Goal: Find contact information: Find contact information

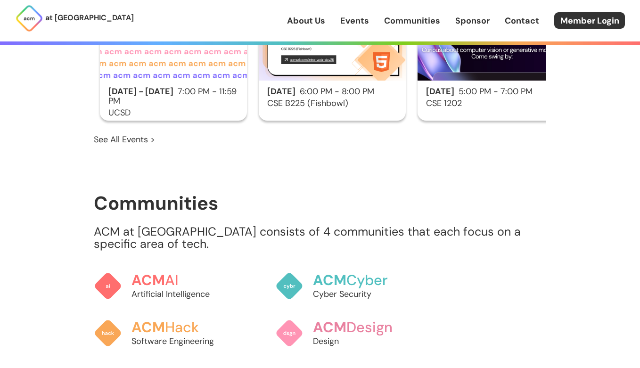
scroll to position [995, 0]
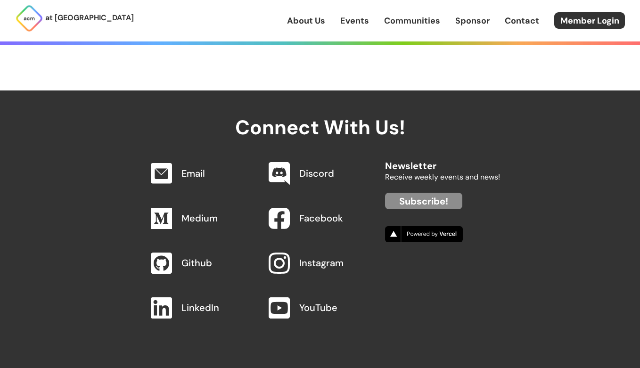
click at [312, 15] on link "About Us" at bounding box center [306, 21] width 38 height 12
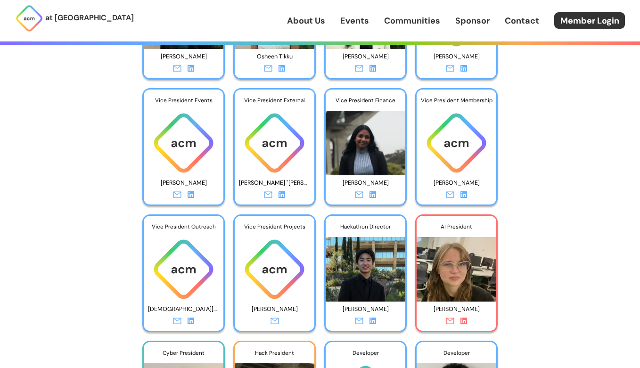
scroll to position [1618, 0]
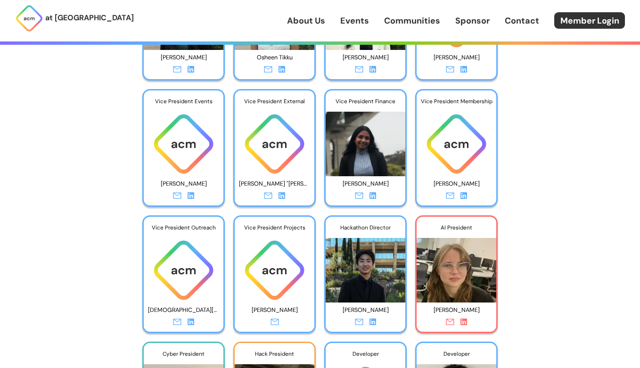
drag, startPoint x: 344, startPoint y: 183, endPoint x: 392, endPoint y: 185, distance: 48.1
click at [392, 185] on p "[PERSON_NAME]" at bounding box center [365, 184] width 71 height 15
copy p "[PERSON_NAME]"
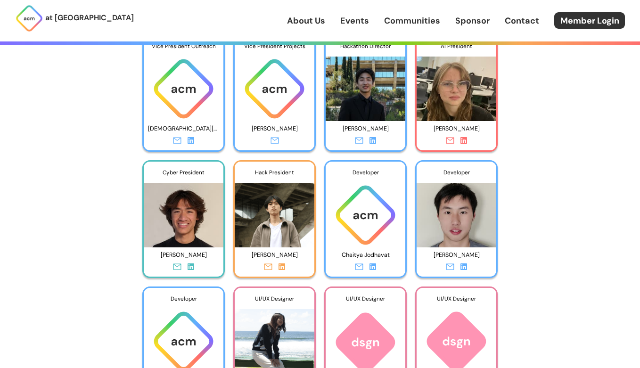
scroll to position [1808, 0]
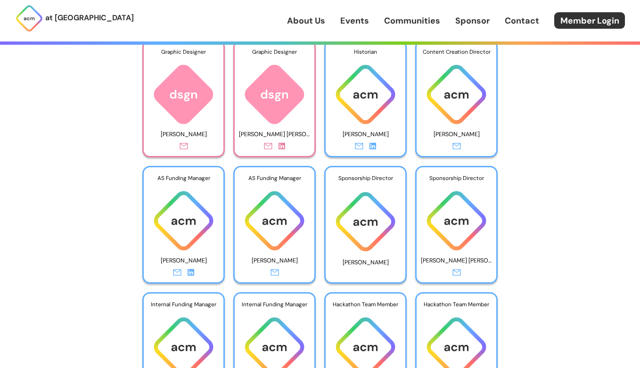
scroll to position [2422, 0]
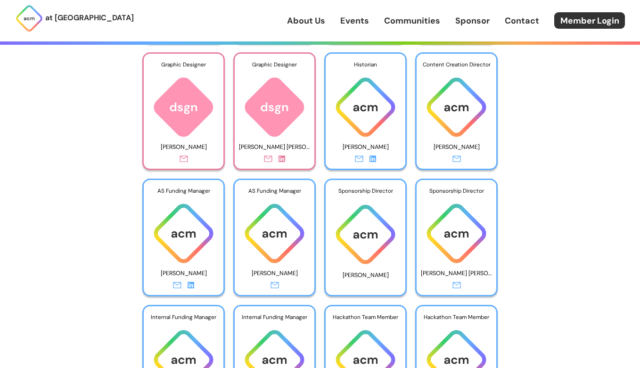
scroll to position [2413, 0]
drag, startPoint x: 340, startPoint y: 275, endPoint x: 389, endPoint y: 275, distance: 48.6
click at [389, 275] on p "[PERSON_NAME]" at bounding box center [365, 275] width 71 height 13
copy p "[PERSON_NAME]"
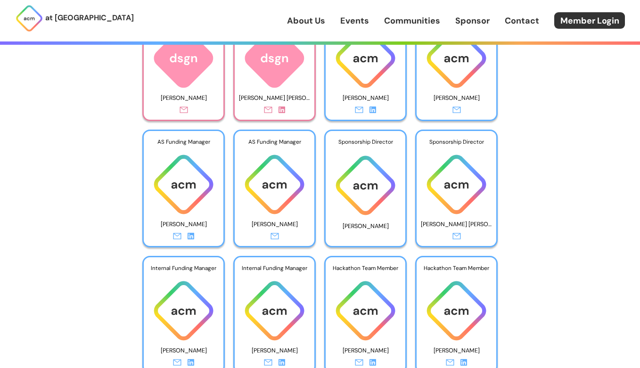
scroll to position [2466, 0]
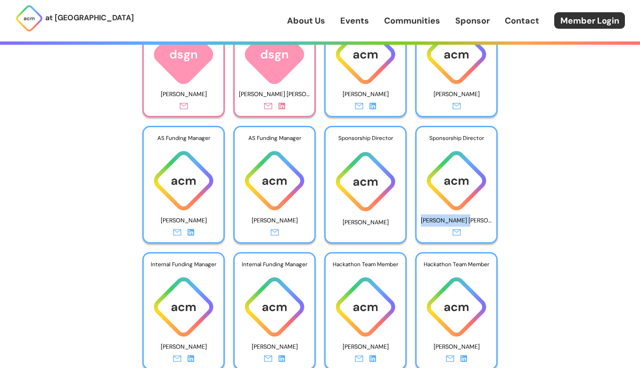
drag, startPoint x: 434, startPoint y: 220, endPoint x: 483, endPoint y: 221, distance: 49.5
click at [483, 221] on p "[PERSON_NAME] [PERSON_NAME]" at bounding box center [456, 221] width 71 height 15
copy p "[PERSON_NAME] [PERSON_NAME]"
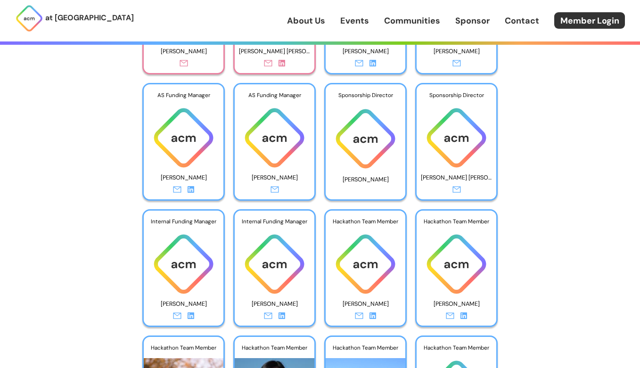
scroll to position [2509, 0]
drag, startPoint x: 297, startPoint y: 179, endPoint x: 243, endPoint y: 179, distance: 53.3
click at [243, 179] on p "[PERSON_NAME]" at bounding box center [274, 178] width 71 height 15
copy p "[PERSON_NAME]"
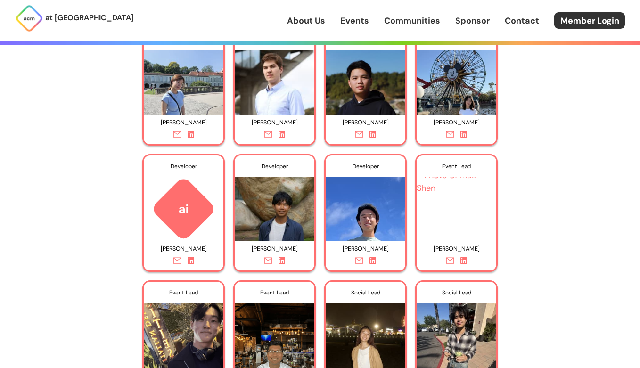
scroll to position [2145, 0]
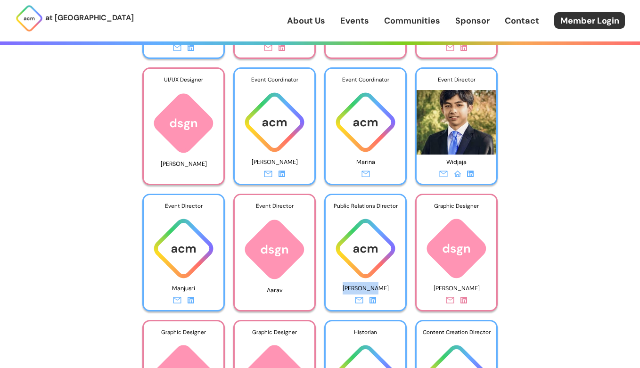
drag, startPoint x: 380, startPoint y: 289, endPoint x: 345, endPoint y: 289, distance: 34.4
click at [345, 289] on p "[PERSON_NAME]" at bounding box center [365, 289] width 71 height 15
copy p "[PERSON_NAME]"
click at [551, 214] on div "at [GEOGRAPHIC_DATA] About Us Events Communities Sponsor Contact Member Login A…" at bounding box center [320, 253] width 640 height 4796
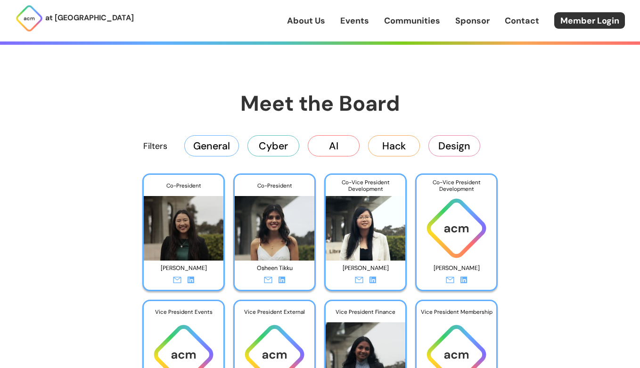
scroll to position [1407, 0]
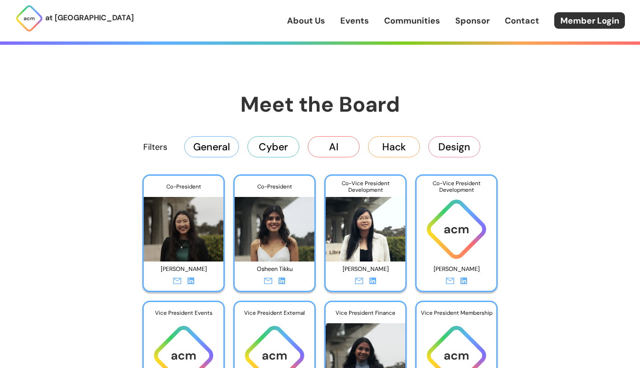
click at [266, 144] on button "Cyber" at bounding box center [274, 146] width 52 height 21
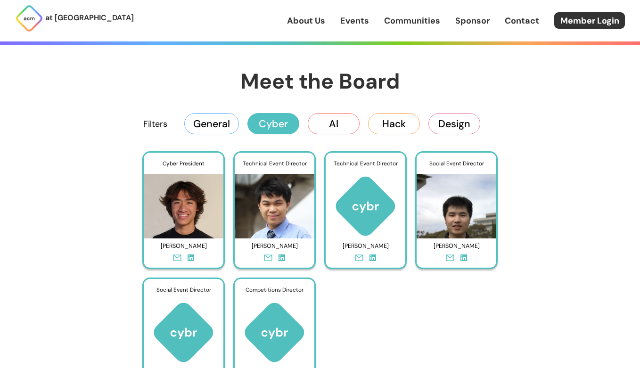
scroll to position [1433, 0]
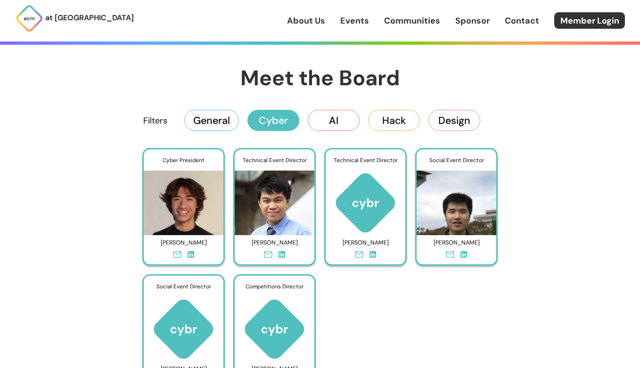
click at [231, 118] on button "General" at bounding box center [211, 120] width 55 height 21
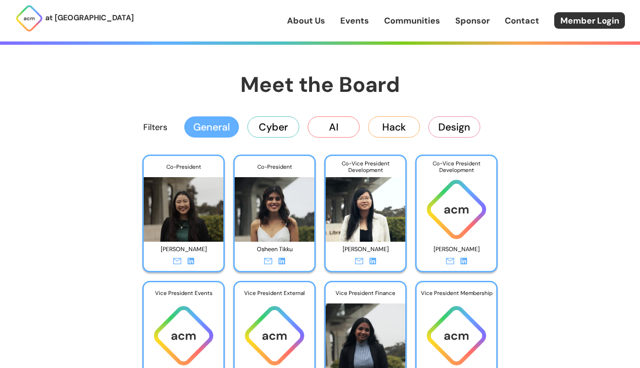
scroll to position [1432, 0]
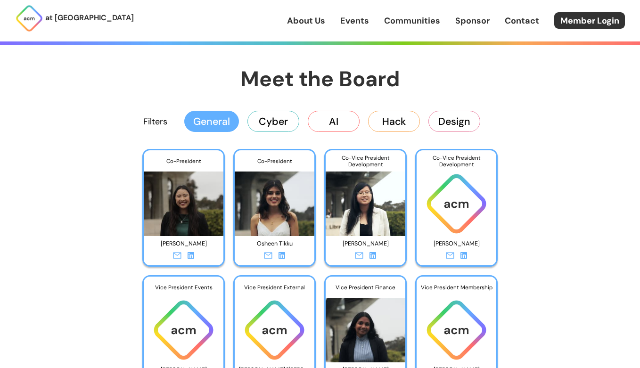
click at [279, 120] on button "Cyber" at bounding box center [274, 121] width 52 height 21
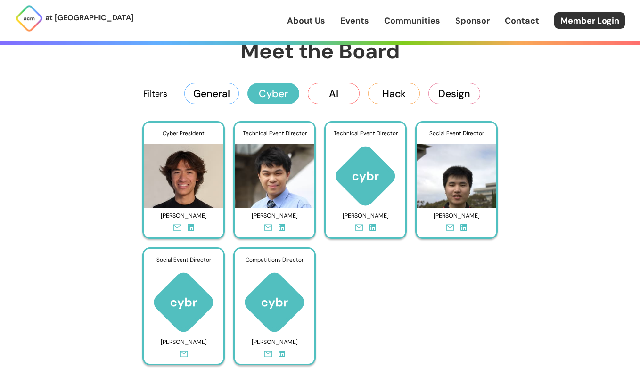
scroll to position [1465, 0]
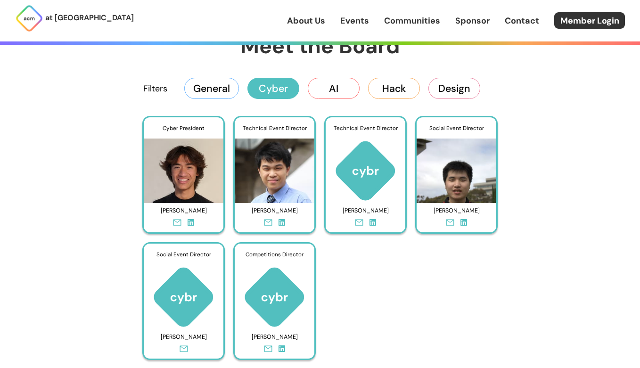
click at [335, 99] on div "Filters General Cyber AI Hack Design" at bounding box center [320, 88] width 453 height 38
click at [339, 86] on button "AI" at bounding box center [334, 88] width 52 height 21
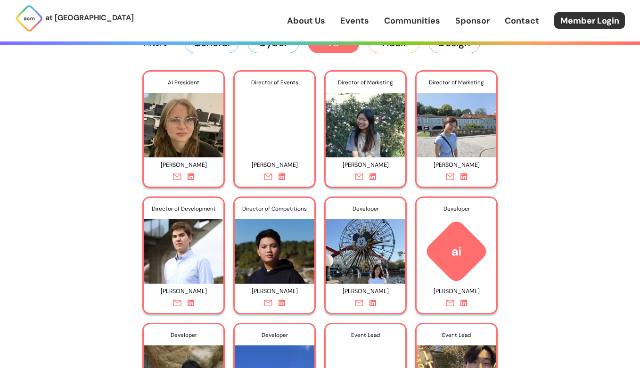
scroll to position [1493, 0]
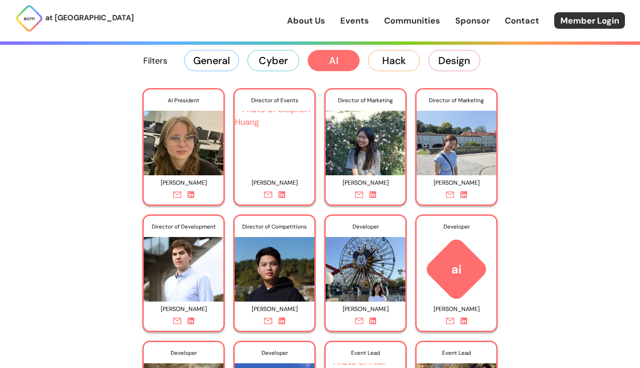
click at [386, 62] on button "Hack" at bounding box center [394, 60] width 52 height 21
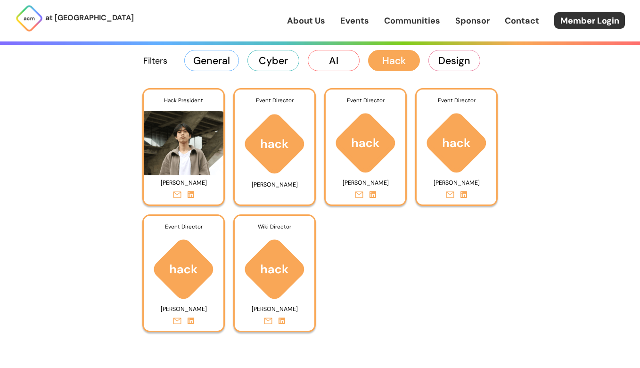
click at [458, 64] on button "Design" at bounding box center [455, 60] width 52 height 21
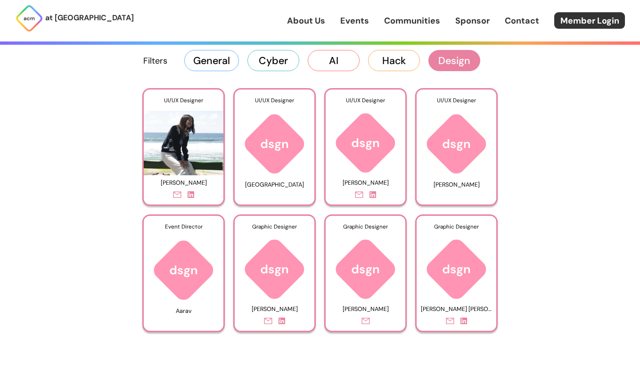
click at [215, 62] on button "General" at bounding box center [211, 60] width 55 height 21
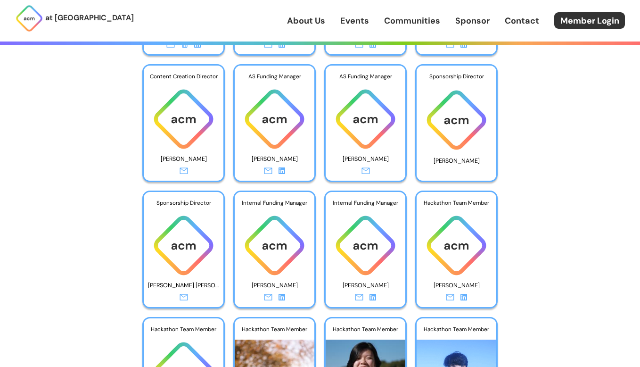
scroll to position [1892, 0]
